Goal: Information Seeking & Learning: Find contact information

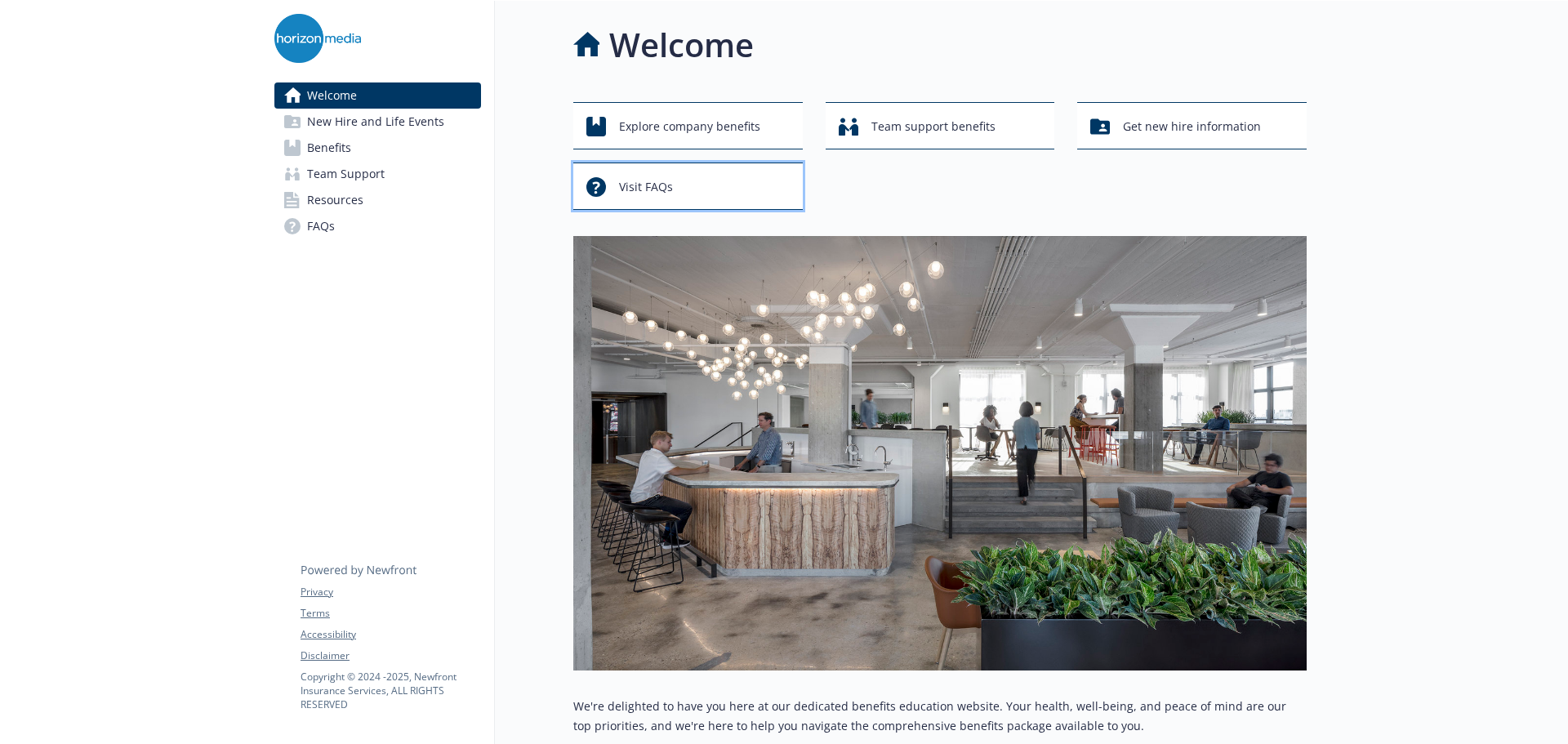
click at [647, 198] on span "Visit FAQs" at bounding box center [646, 186] width 54 height 31
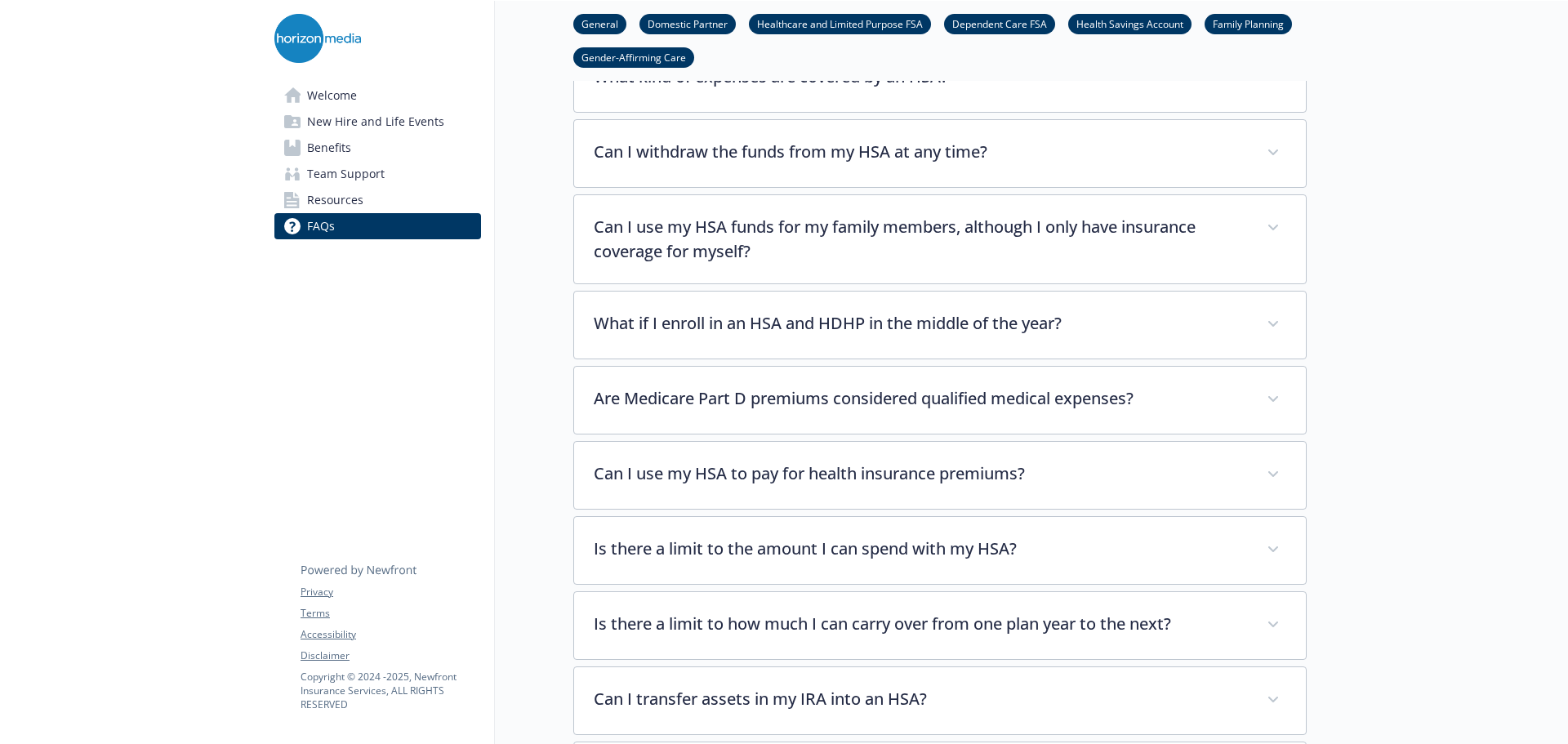
click at [344, 179] on span "Team Support" at bounding box center [346, 174] width 77 height 26
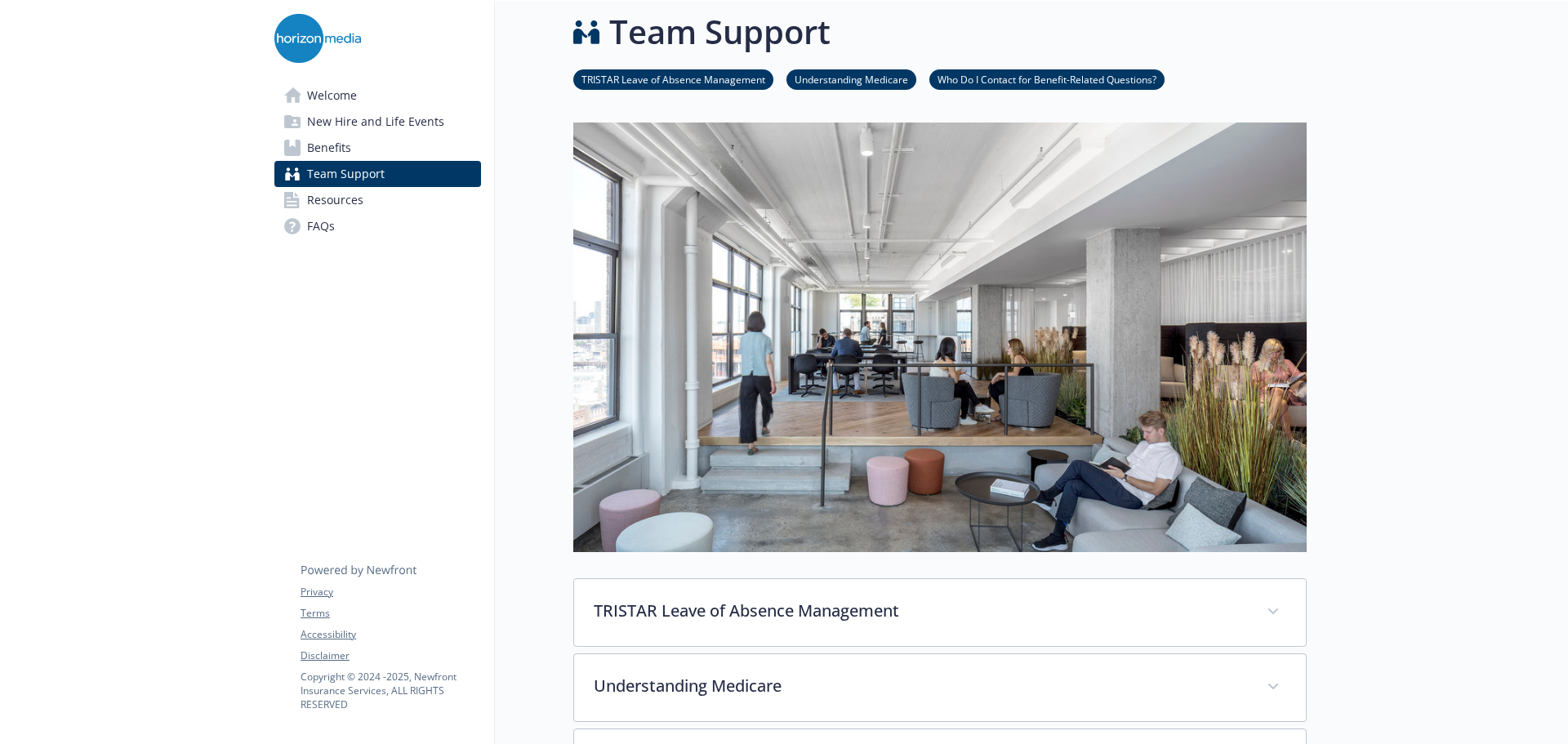
scroll to position [400, 0]
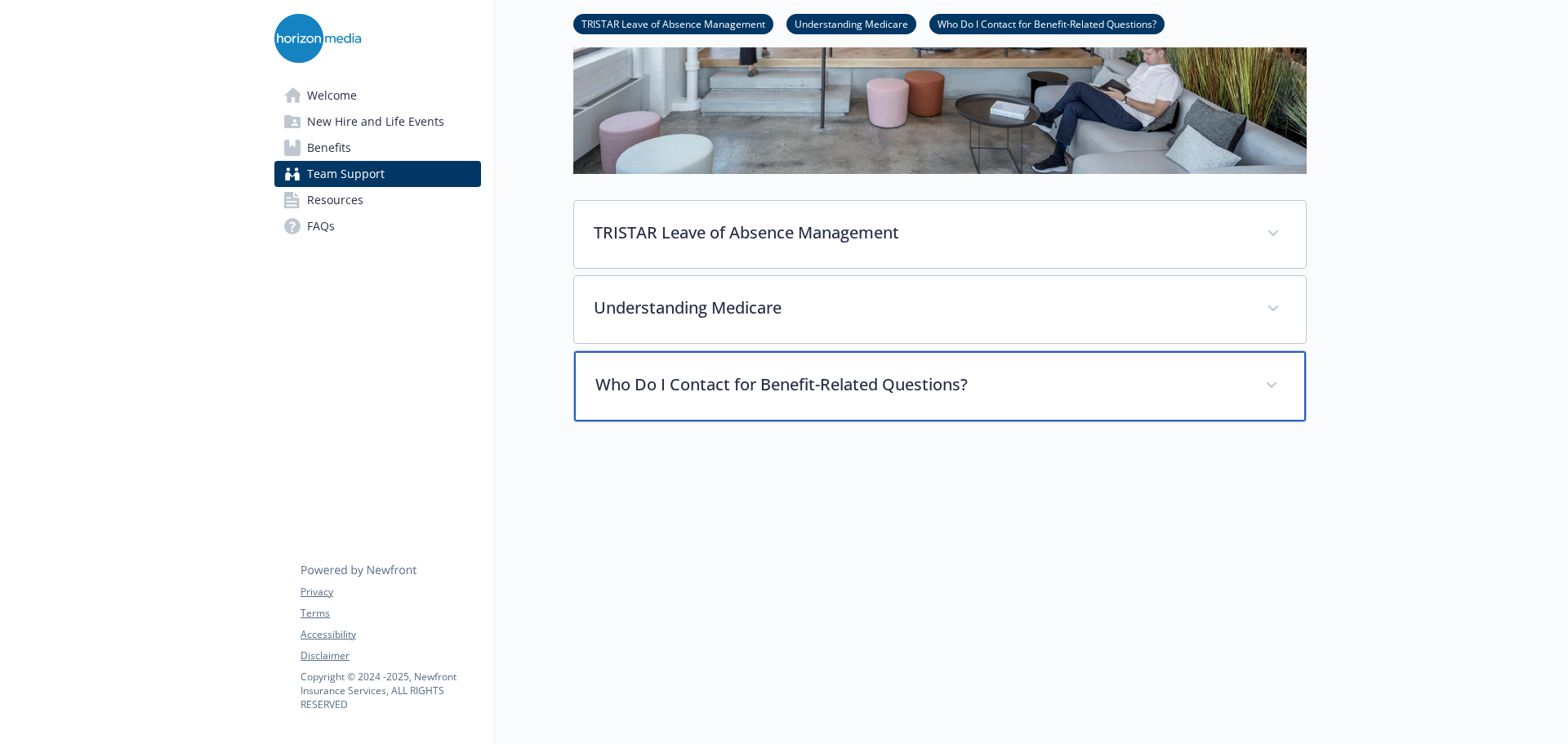
click at [658, 379] on p "Who Do I Contact for Benefit-Related Questions?" at bounding box center [919, 384] width 650 height 25
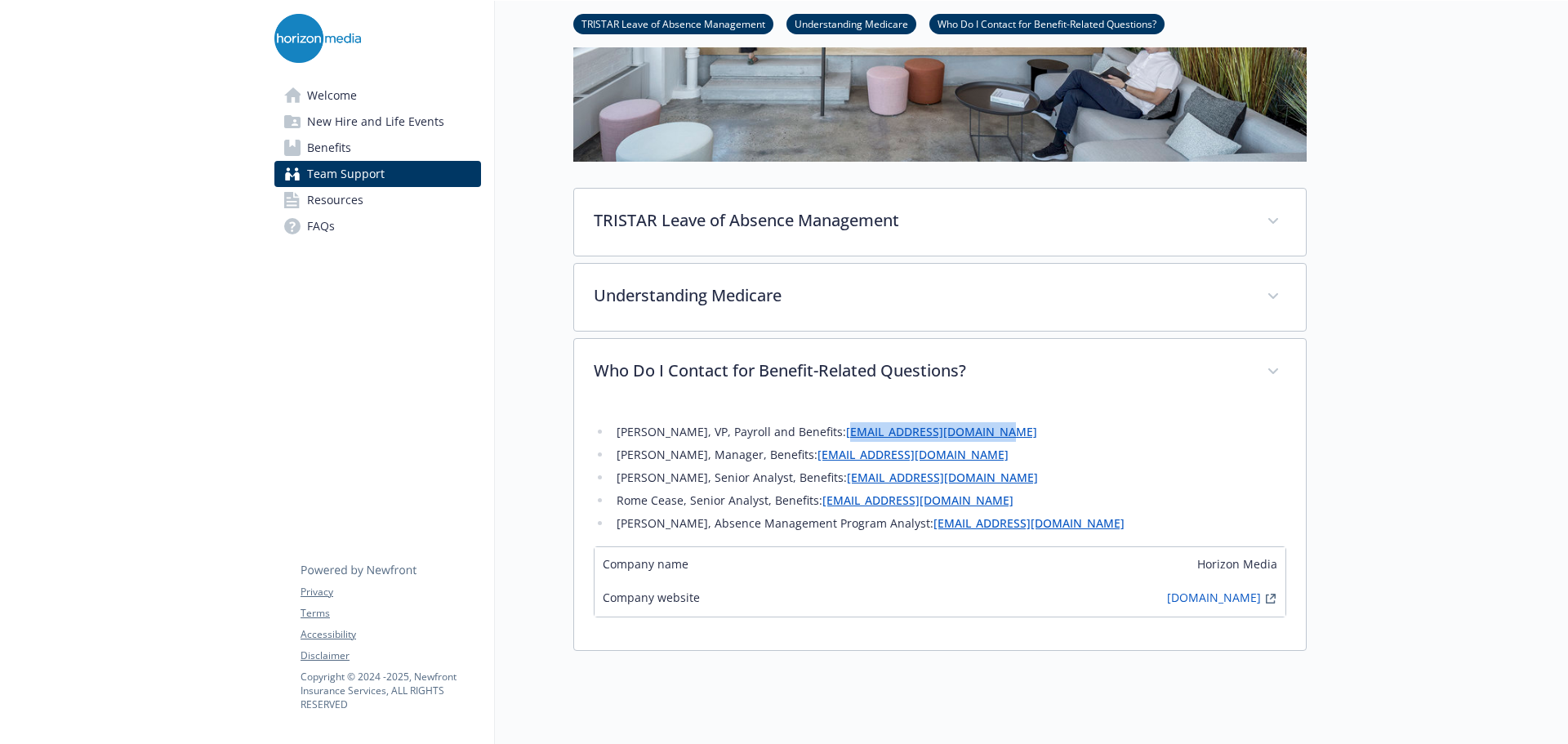
drag, startPoint x: 1016, startPoint y: 440, endPoint x: 846, endPoint y: 433, distance: 170.1
click at [846, 433] on li "Susana Mignone, VP, Payroll and Benefits: smignone@horizonmedia.com" at bounding box center [949, 433] width 674 height 20
click at [846, 433] on link "smignone@horizonmedia.com" at bounding box center [941, 432] width 191 height 16
click at [1032, 434] on li "Susana Mignone, VP, Payroll and Benefits: smignone@horizonmedia.com" at bounding box center [949, 433] width 674 height 20
drag, startPoint x: 1008, startPoint y: 438, endPoint x: 843, endPoint y: 438, distance: 165.0
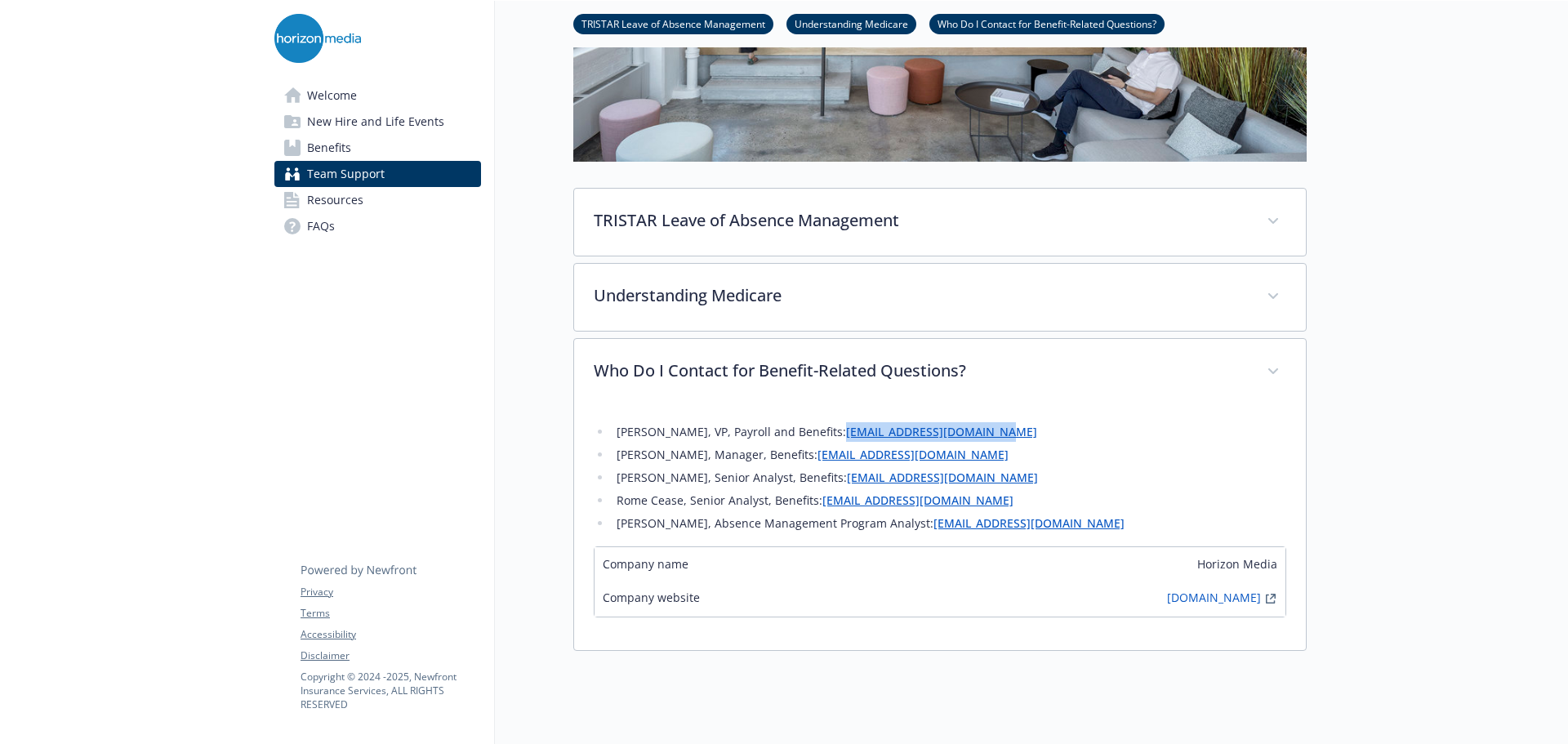
click at [843, 438] on li "Susana Mignone, VP, Payroll and Benefits: smignone@horizonmedia.com" at bounding box center [949, 433] width 674 height 20
copy link "smignone@horizonmedia.com"
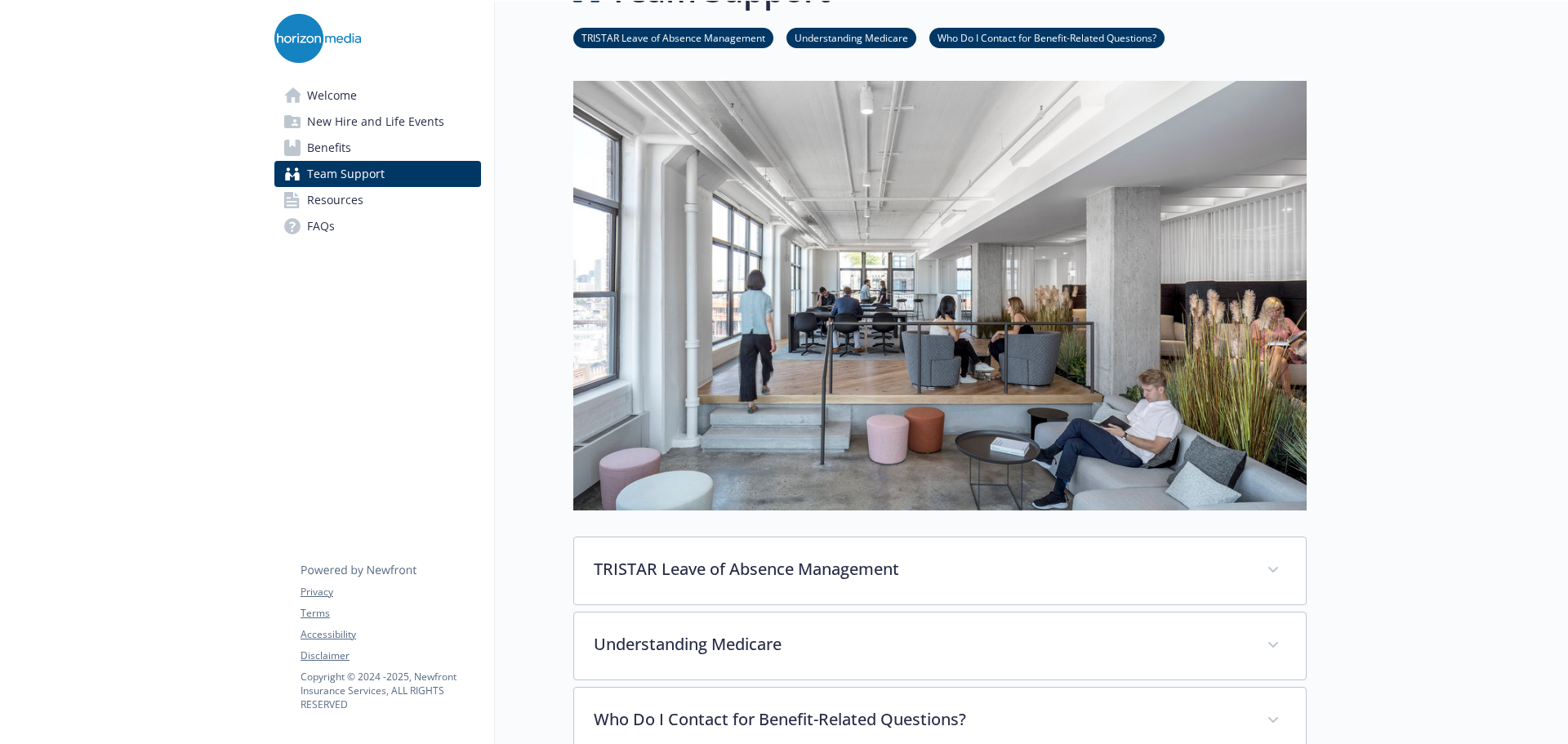
scroll to position [0, 0]
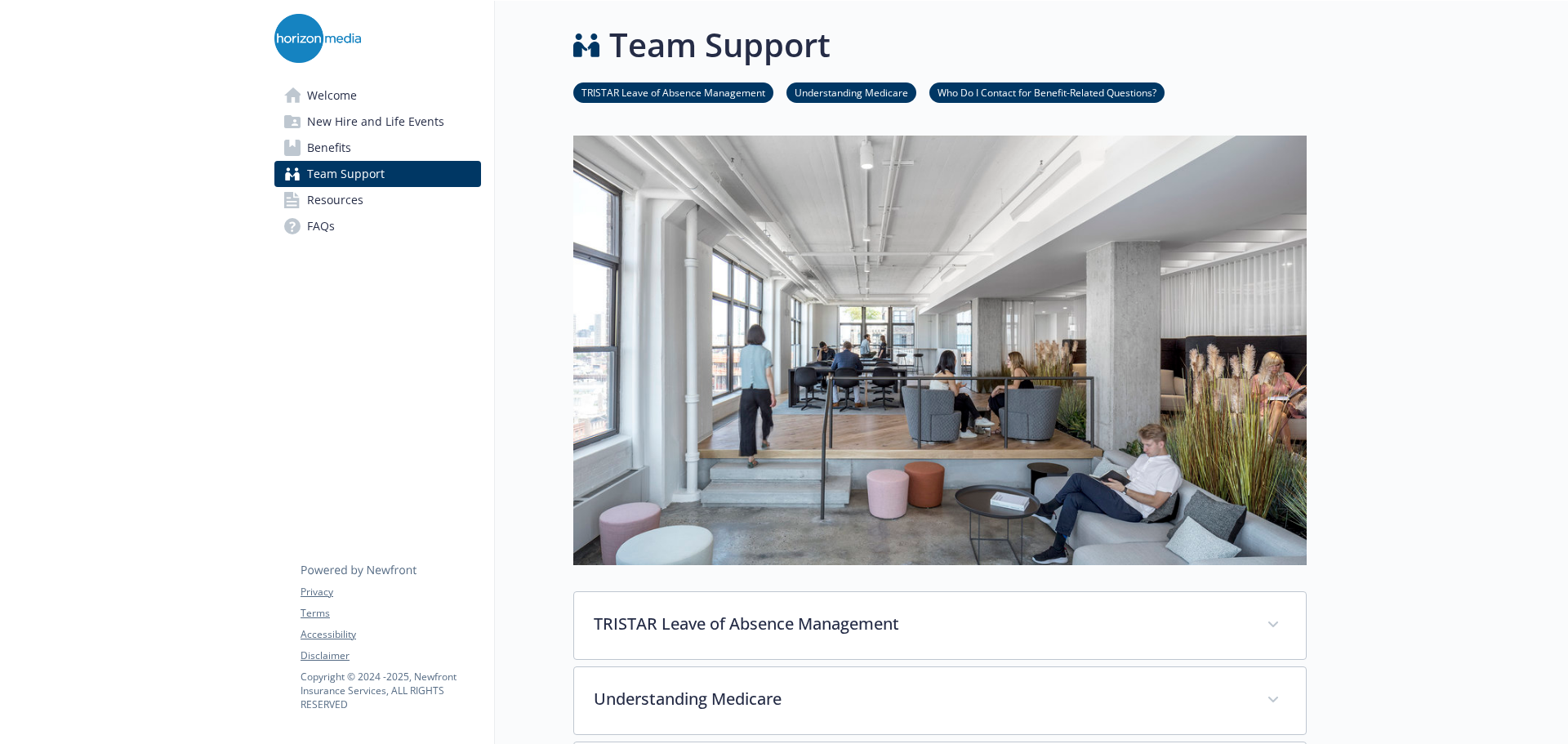
click at [366, 157] on link "Benefits" at bounding box center [378, 148] width 206 height 26
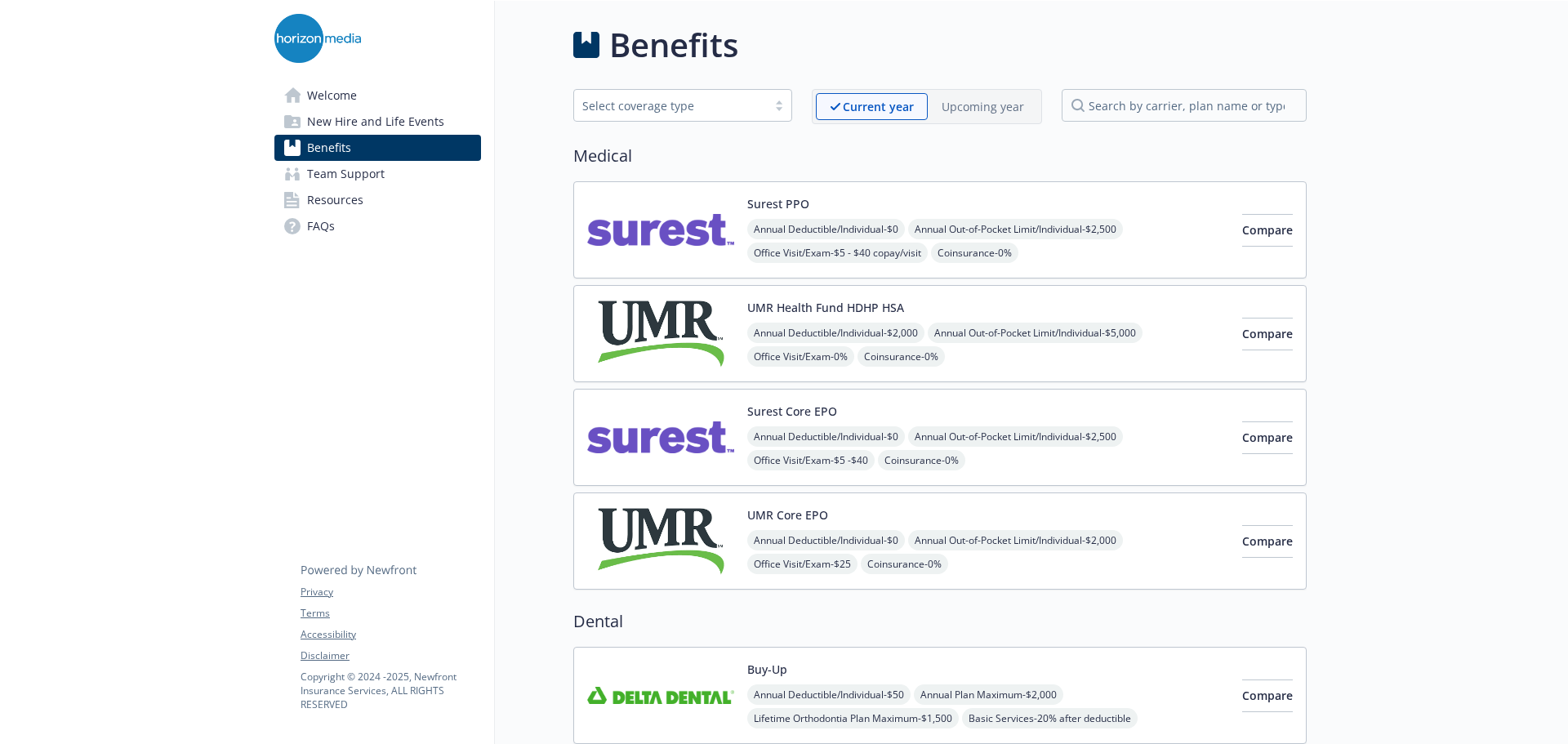
click at [971, 103] on p "Upcoming year" at bounding box center [982, 106] width 82 height 17
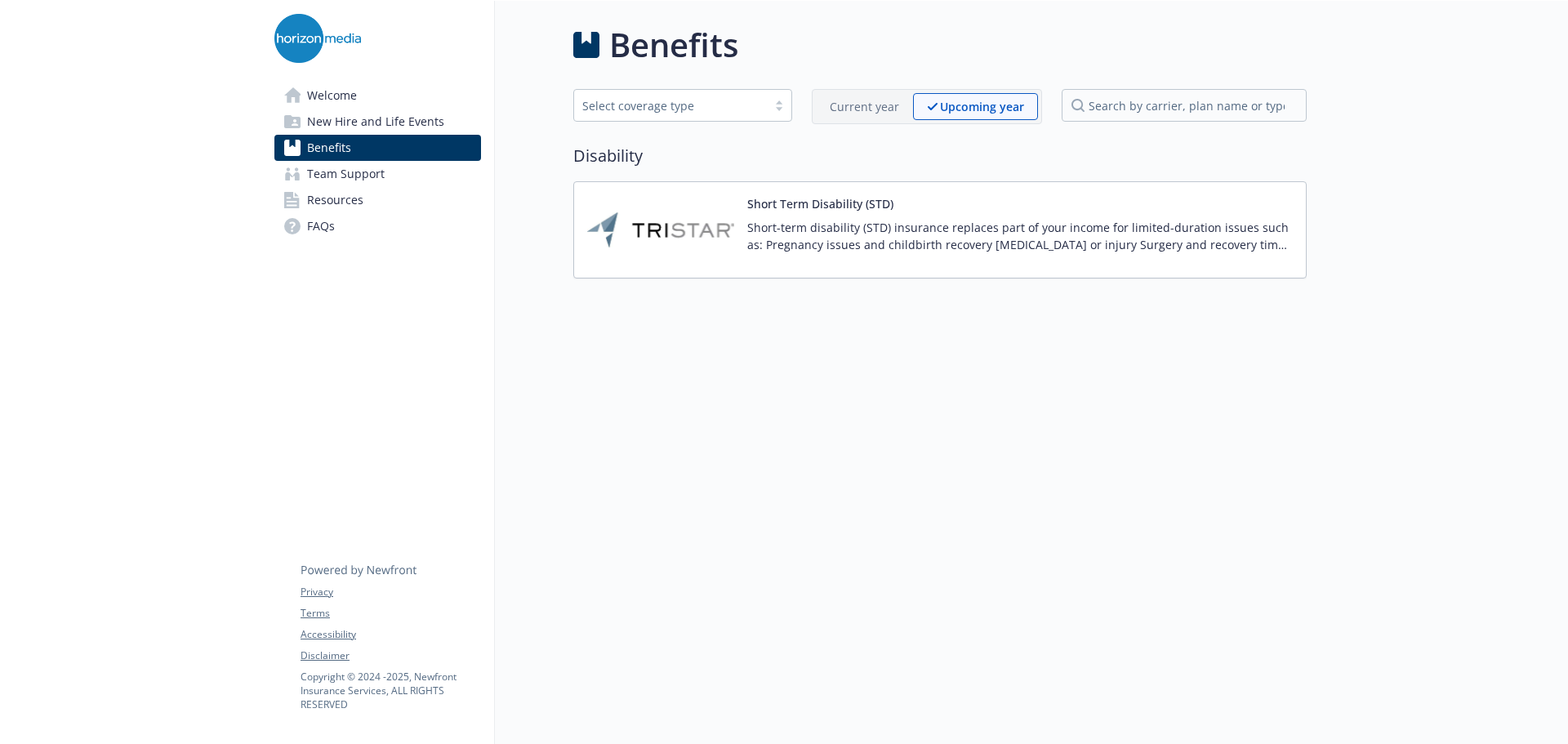
click at [868, 106] on p "Current year" at bounding box center [864, 106] width 69 height 17
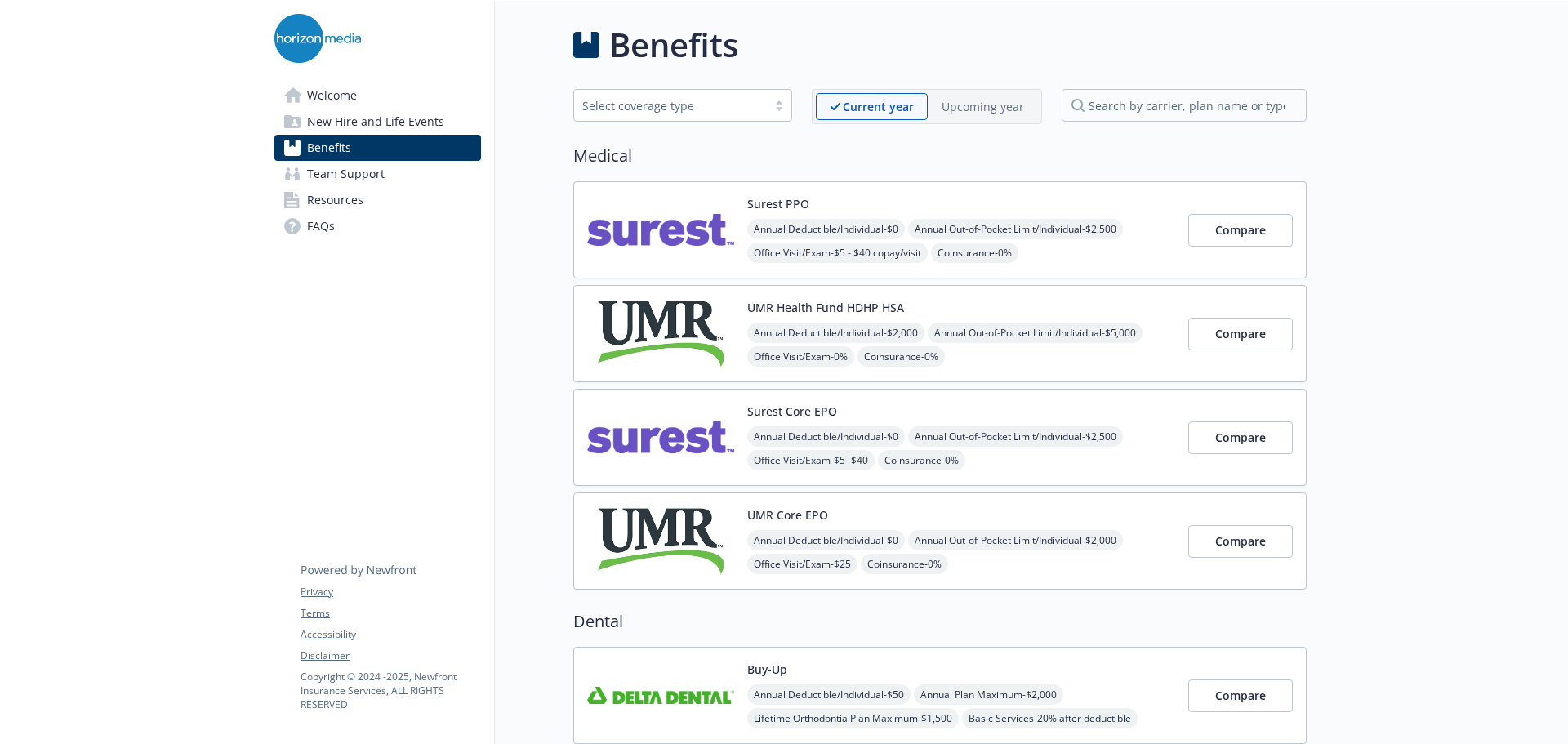
click at [676, 234] on img at bounding box center [661, 230] width 147 height 69
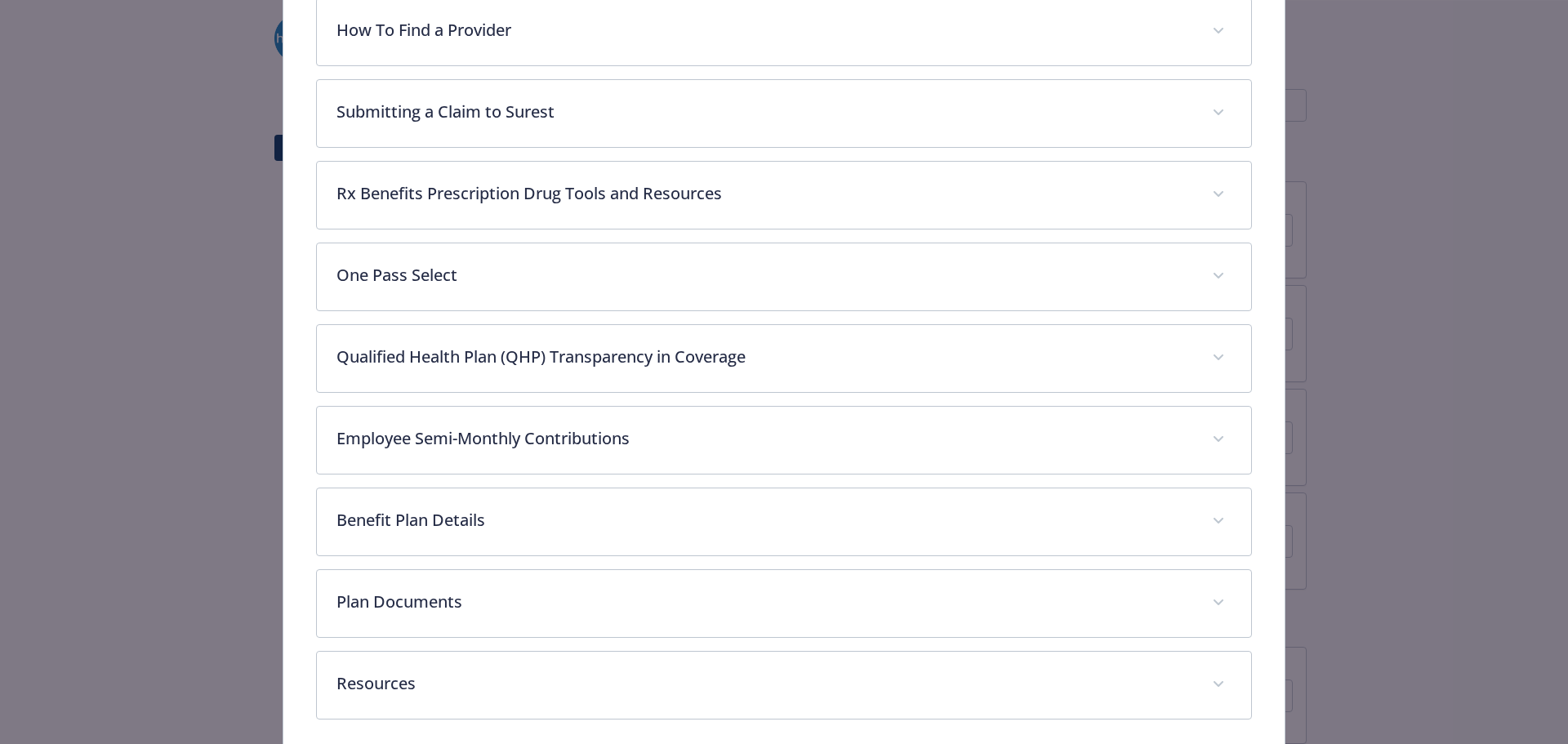
scroll to position [729, 0]
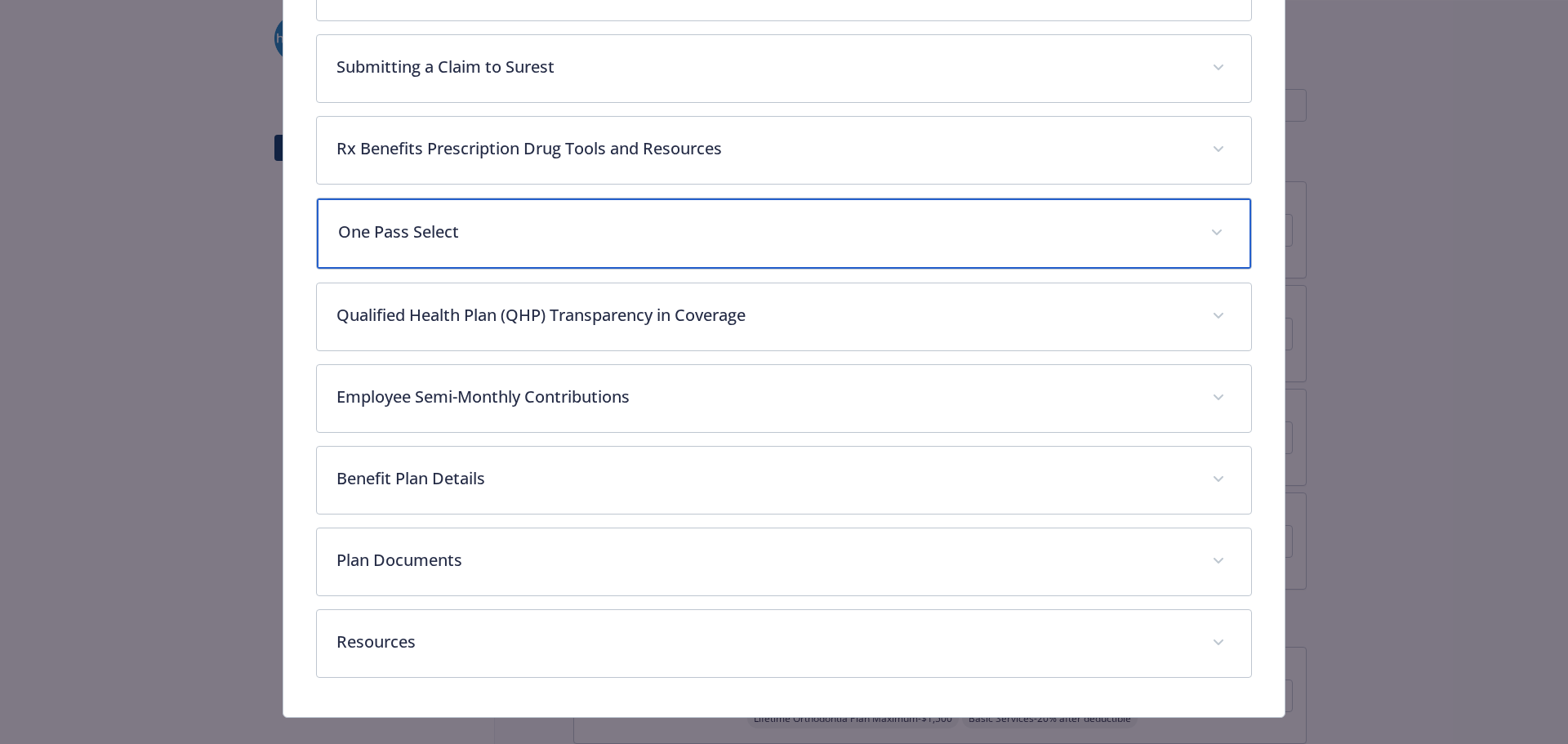
click at [469, 221] on p "One Pass Select" at bounding box center [765, 231] width 853 height 25
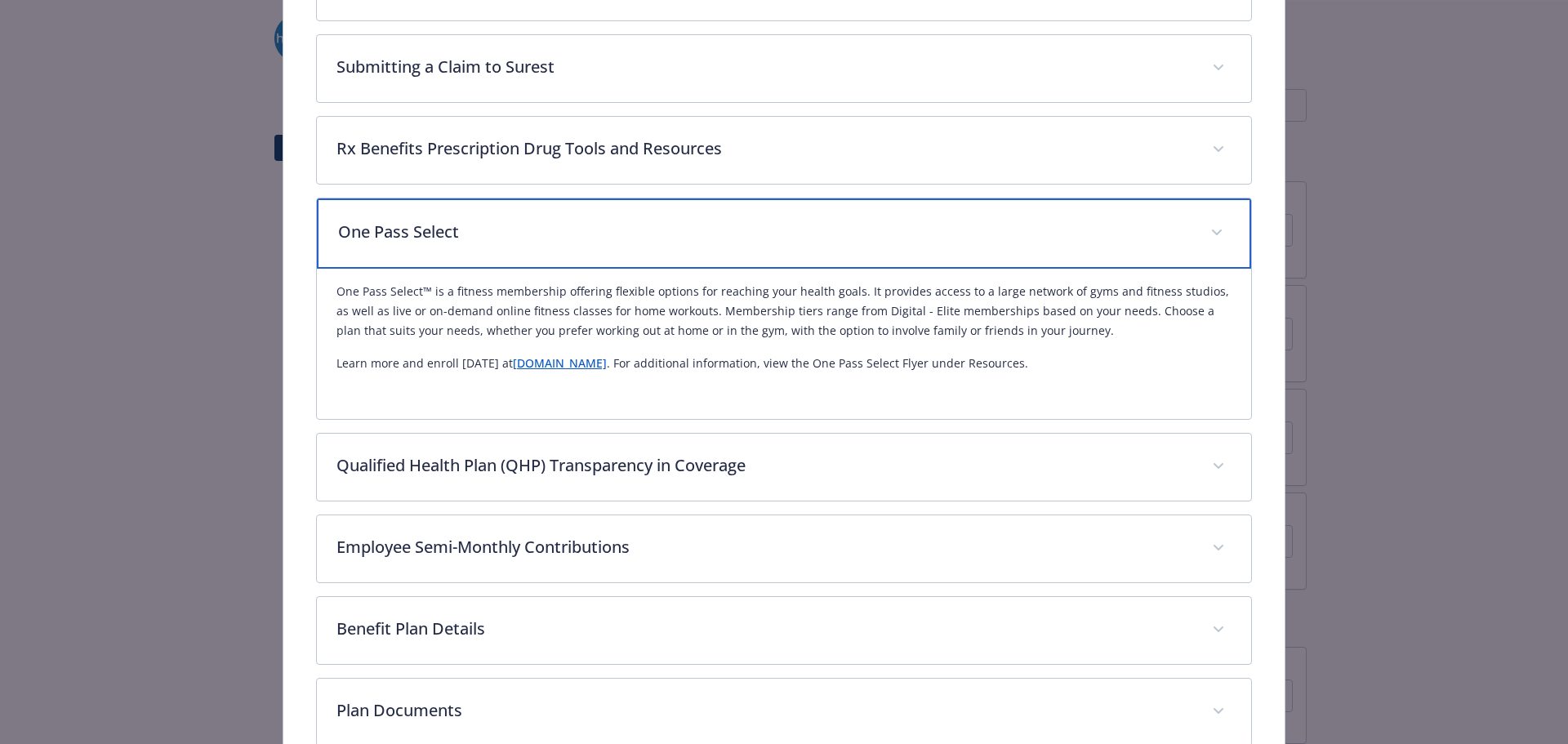
click at [469, 221] on p "One Pass Select" at bounding box center [765, 231] width 853 height 25
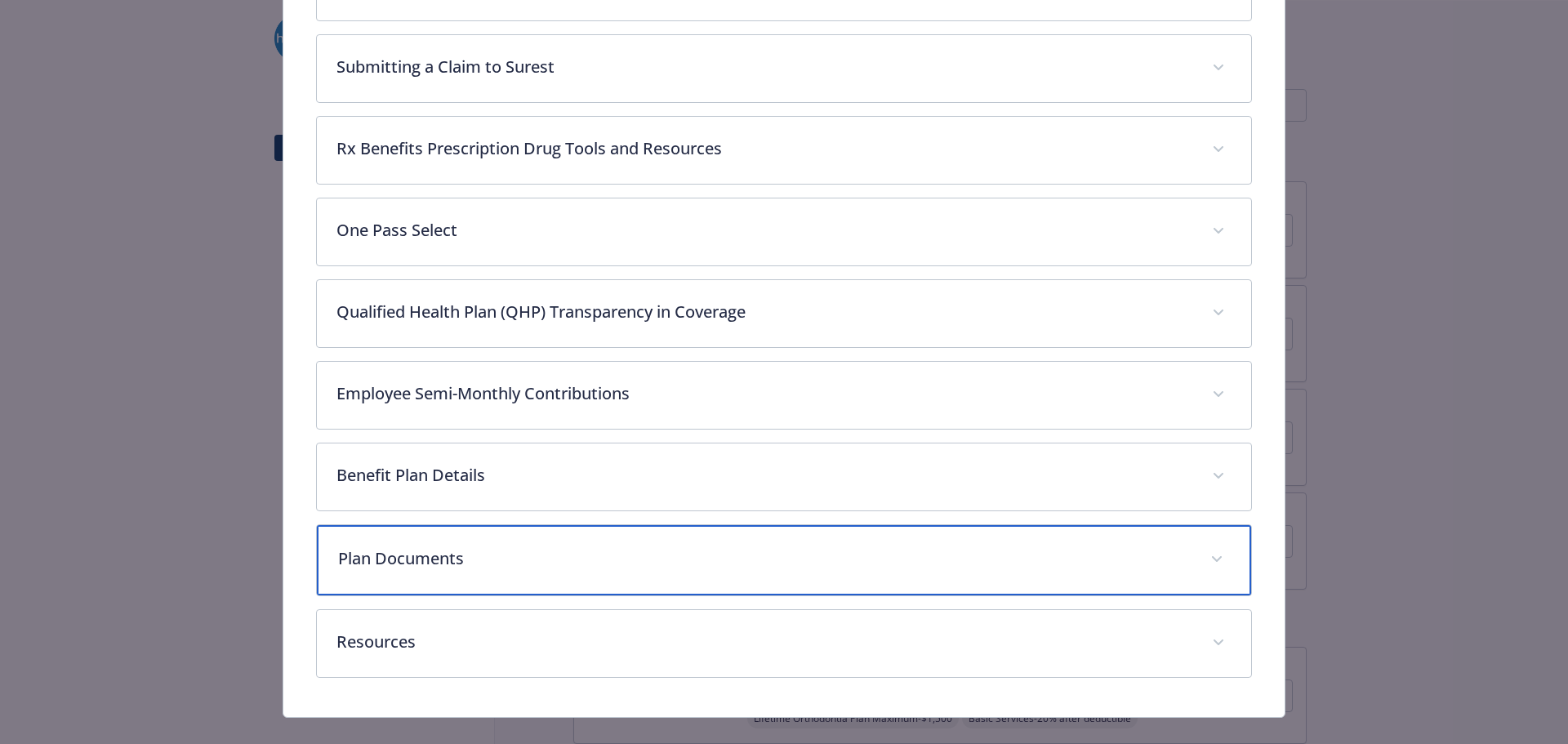
click at [515, 554] on p "Plan Documents" at bounding box center [765, 558] width 853 height 25
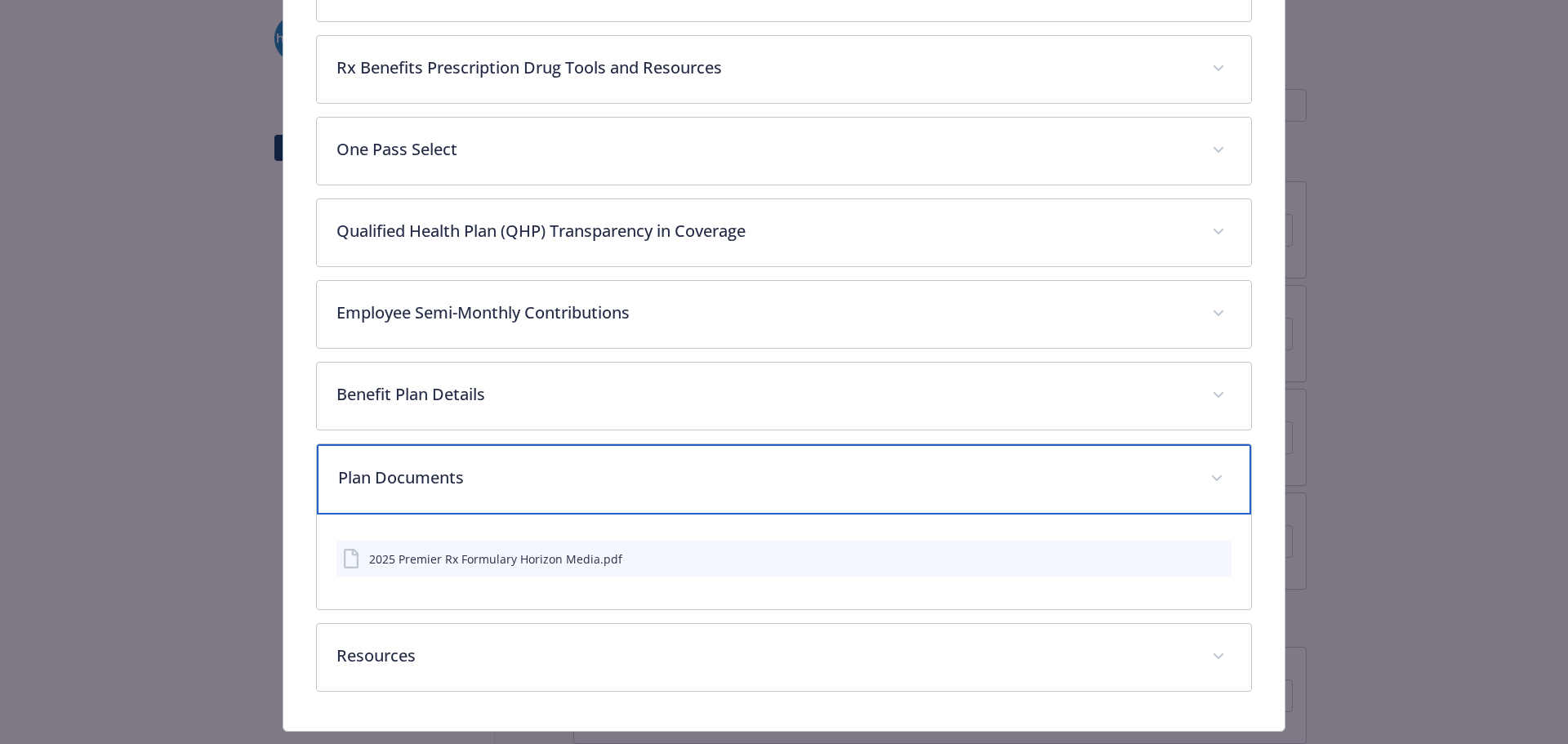
scroll to position [848, 0]
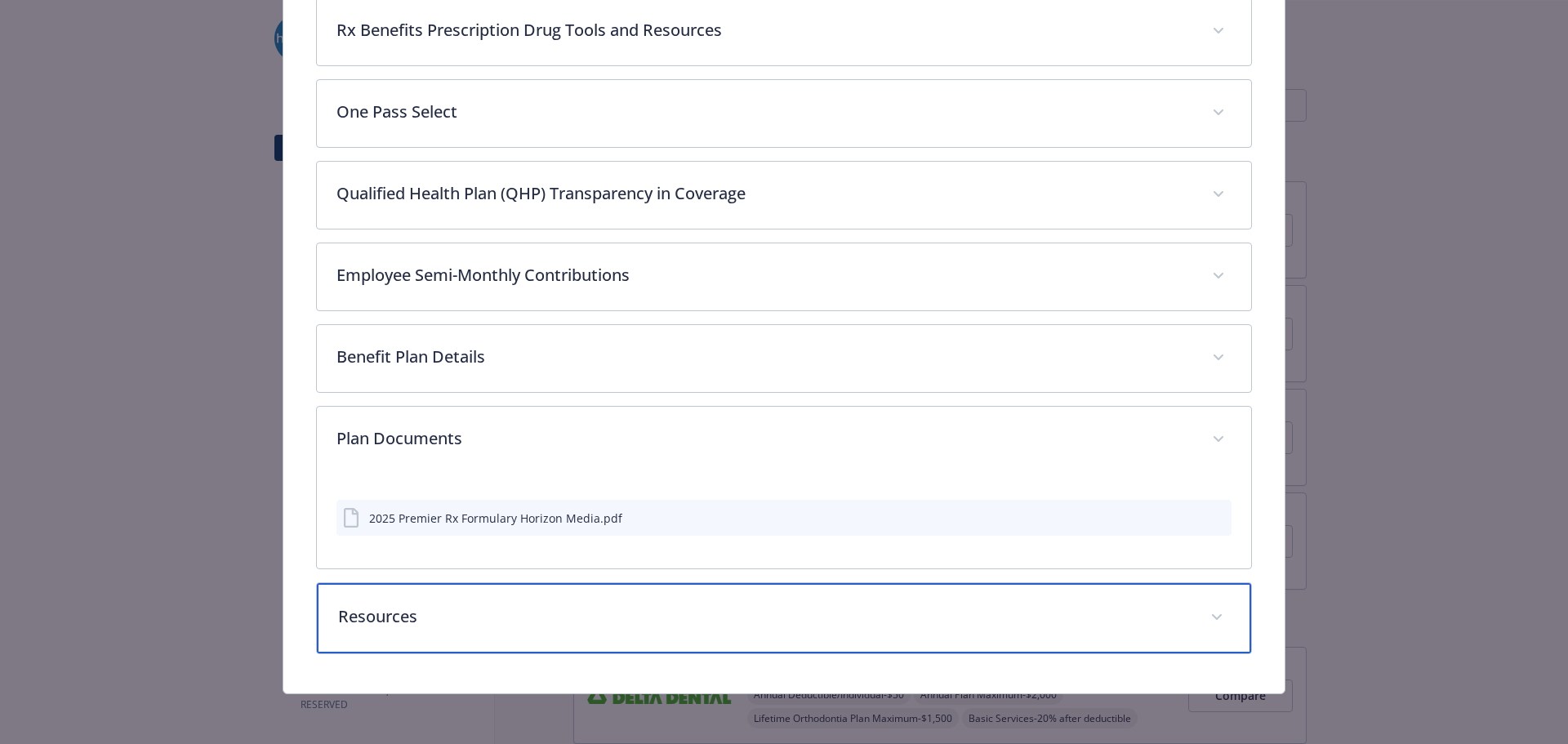
click at [525, 601] on div "Resources" at bounding box center [784, 618] width 935 height 70
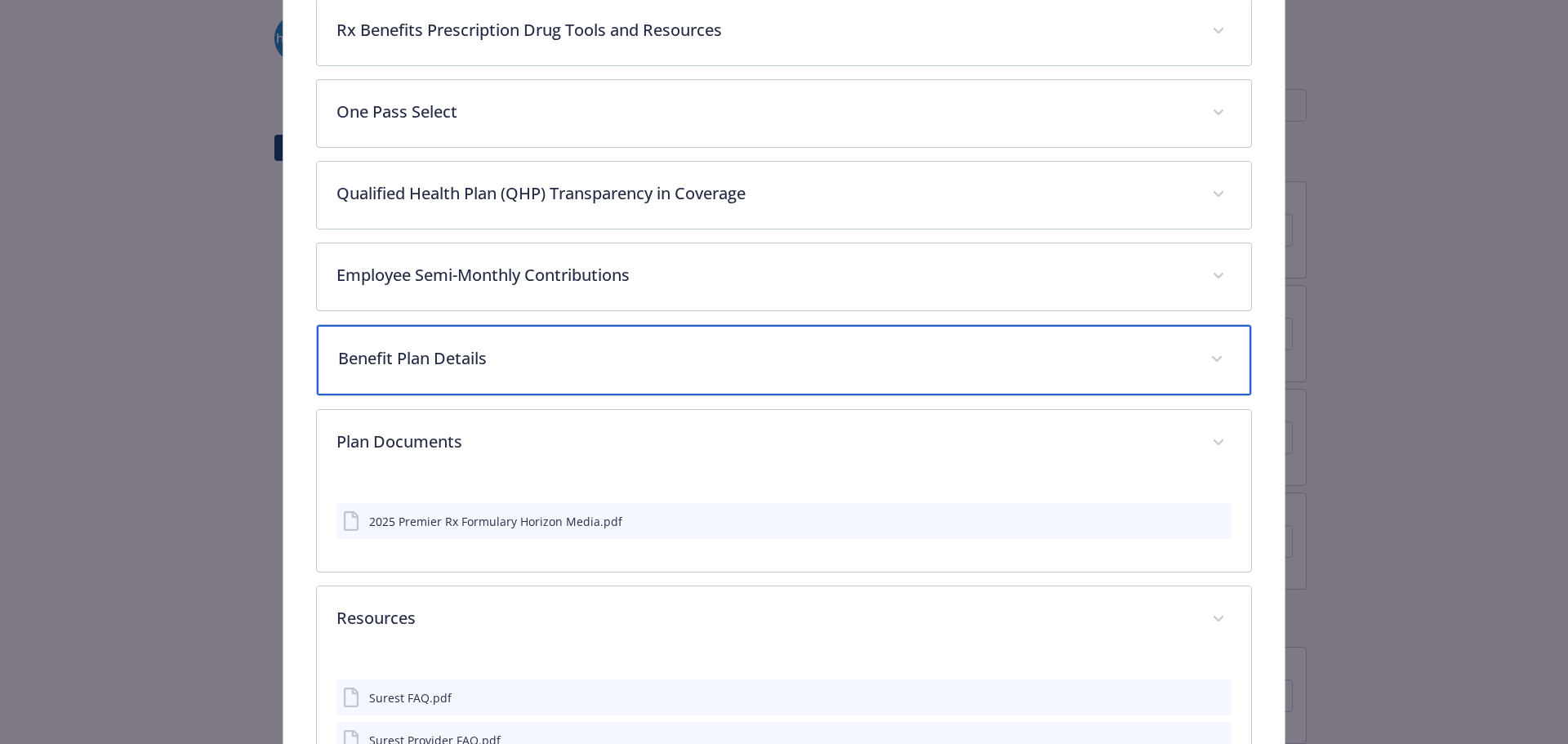
click at [495, 375] on div "Benefit Plan Details" at bounding box center [784, 360] width 935 height 70
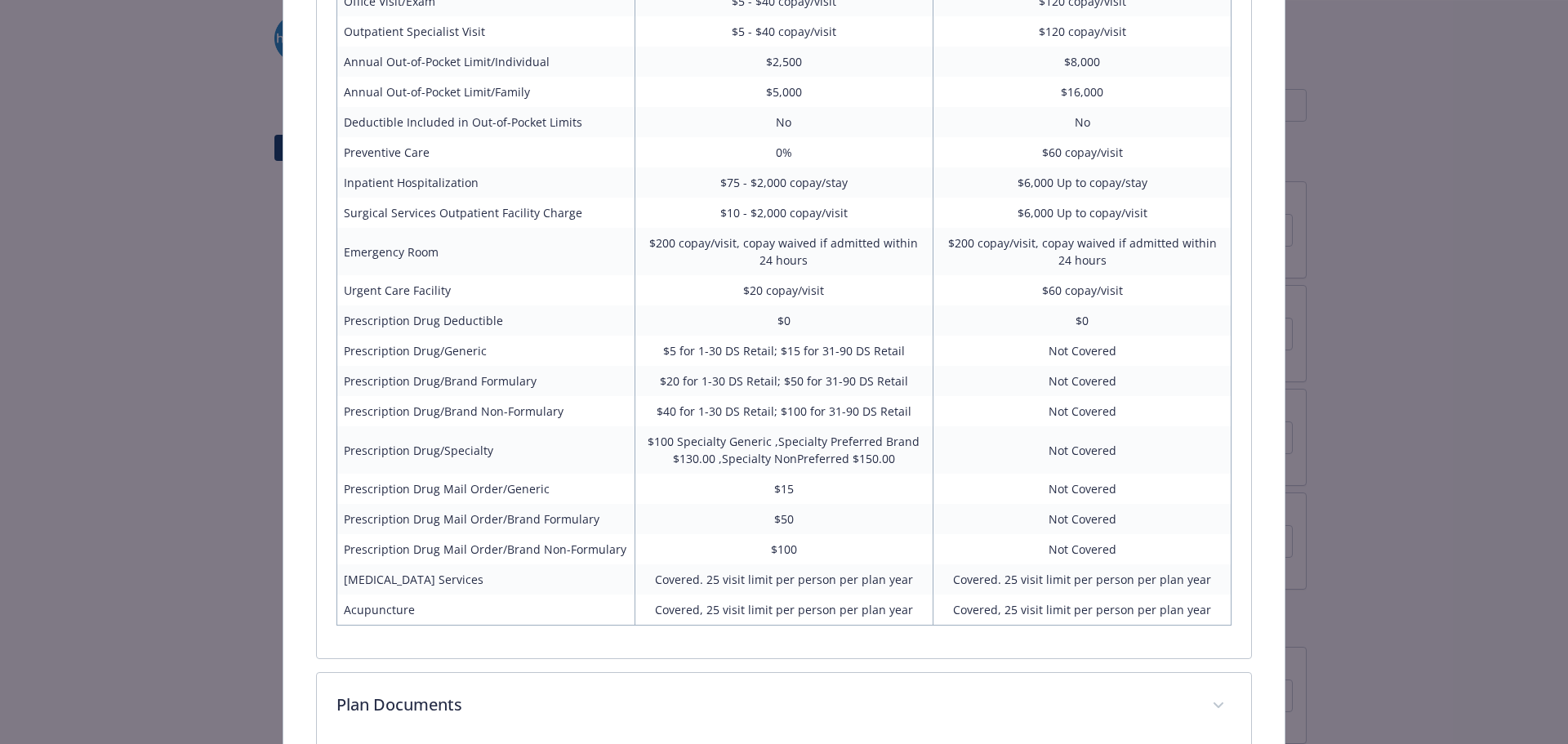
scroll to position [1393, 0]
